Goal: Find specific page/section: Find specific page/section

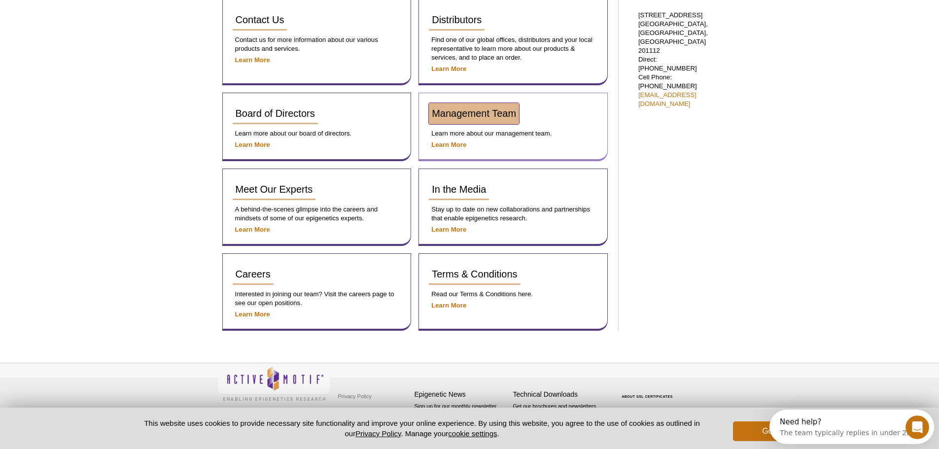
click at [474, 118] on span "Management Team" at bounding box center [474, 113] width 84 height 11
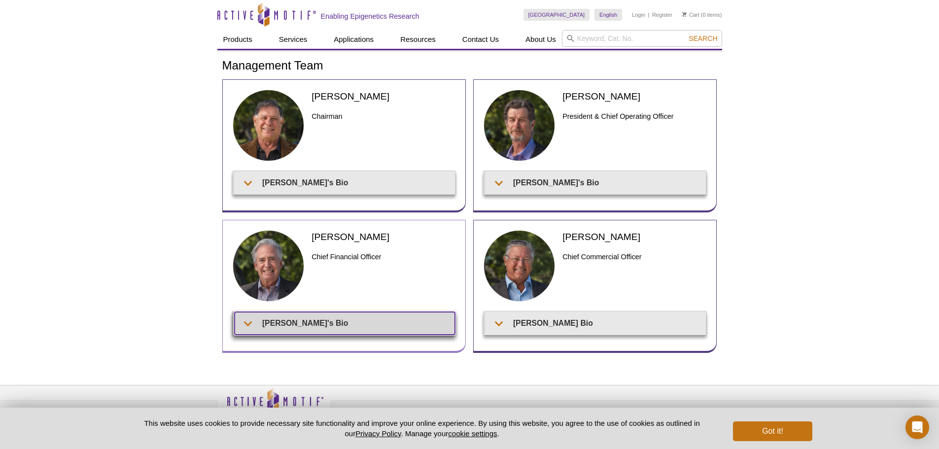
click at [288, 322] on summary "Patrick's Bio" at bounding box center [345, 323] width 220 height 22
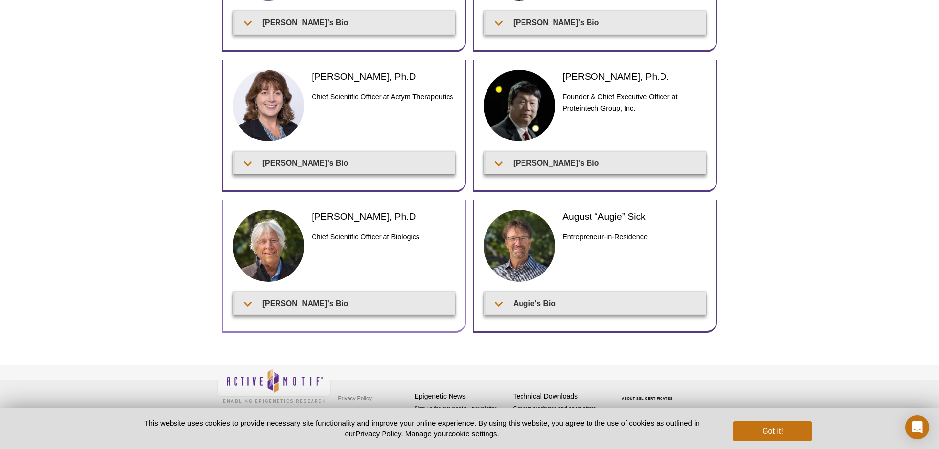
scroll to position [303, 0]
